Goal: Task Accomplishment & Management: Use online tool/utility

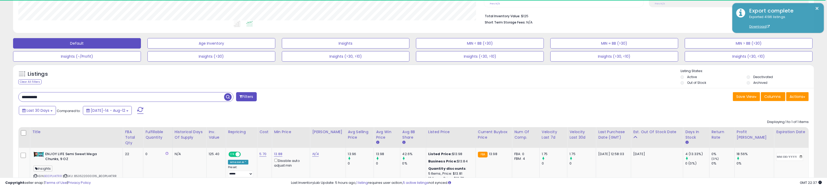
scroll to position [107, 466]
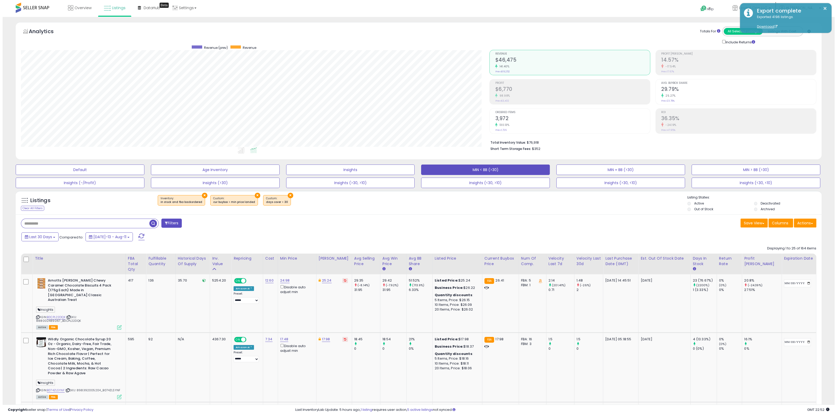
scroll to position [107, 468]
click at [804, 221] on button "Actions" at bounding box center [802, 223] width 22 height 9
click at [784, 233] on link "Import" at bounding box center [780, 234] width 57 height 8
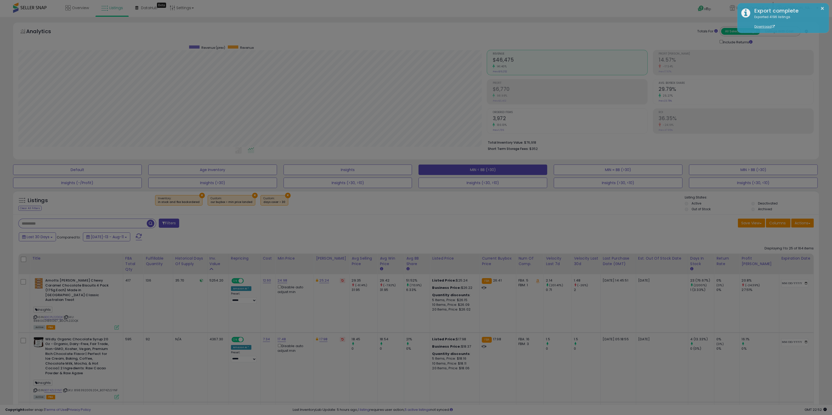
scroll to position [107, 471]
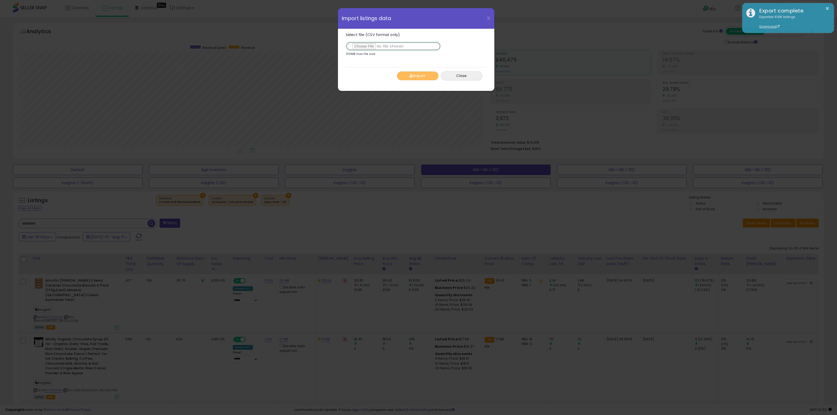
click at [366, 49] on input "Select file (CSV format only)" at bounding box center [393, 46] width 95 height 9
type input "**********"
click at [416, 72] on button "Import" at bounding box center [418, 75] width 42 height 9
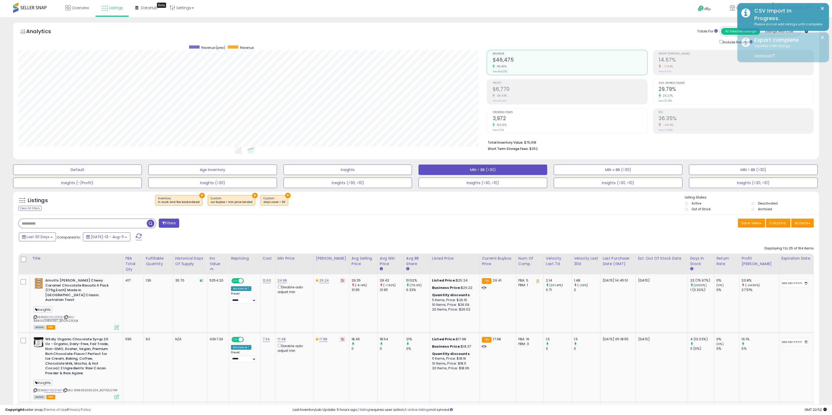
scroll to position [261321, 260960]
